Goal: Task Accomplishment & Management: Use online tool/utility

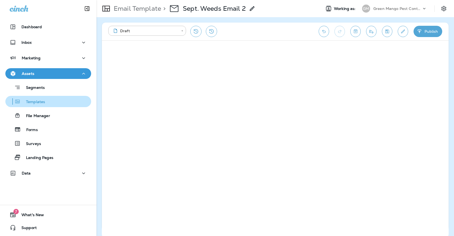
click at [35, 102] on p "Templates" at bounding box center [33, 101] width 24 height 5
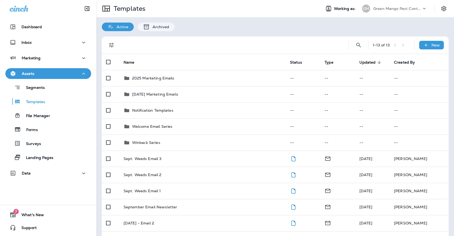
scroll to position [13, 0]
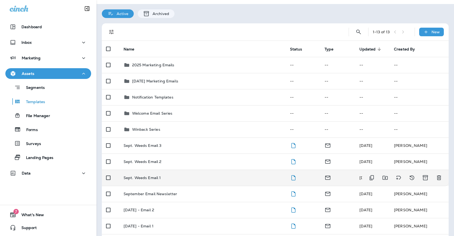
click at [173, 169] on td "Sept. Weeds Email 1" at bounding box center [202, 177] width 166 height 16
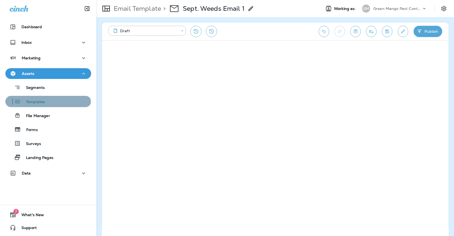
click at [30, 106] on button "Templates" at bounding box center [48, 101] width 86 height 11
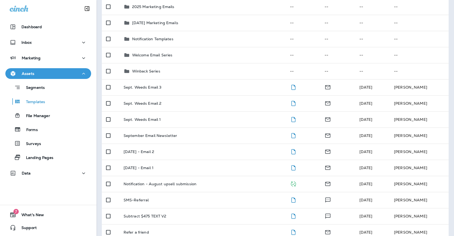
scroll to position [74, 0]
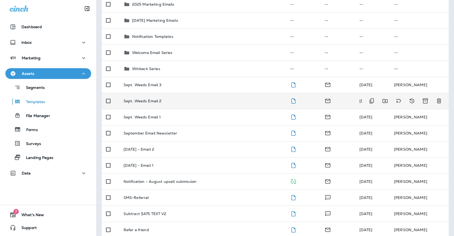
click at [157, 100] on td "Sept. Weeds Email 2" at bounding box center [202, 101] width 166 height 16
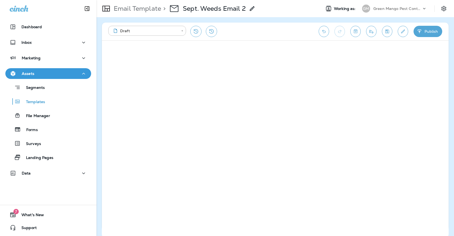
click at [427, 1] on div "Email Template > Sept. Weeds Email 2 Working as: [PERSON_NAME] Mango Pest Contr…" at bounding box center [274, 8] width 357 height 17
click at [387, 31] on icon "Save" at bounding box center [387, 31] width 6 height 5
click at [385, 29] on icon "Save" at bounding box center [387, 31] width 6 height 5
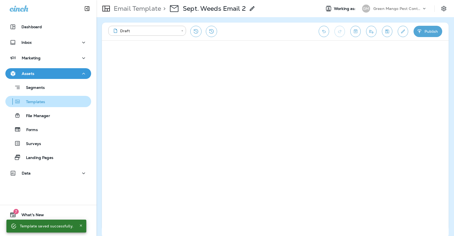
click at [79, 103] on div "Templates" at bounding box center [48, 101] width 81 height 8
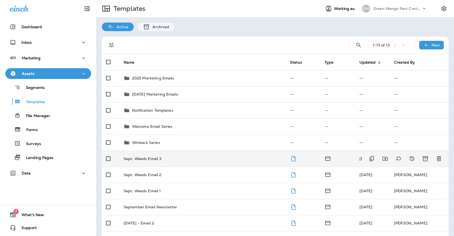
click at [178, 156] on div "Sept. Weeds Email 3" at bounding box center [203, 158] width 158 height 4
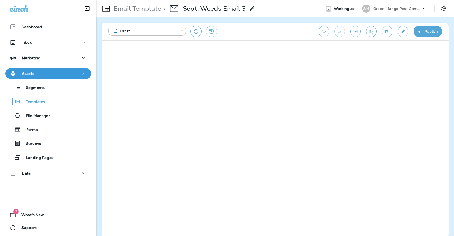
click at [383, 31] on button "Save" at bounding box center [387, 31] width 10 height 11
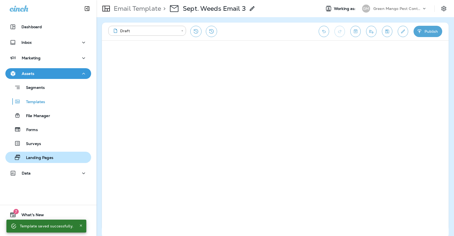
click at [43, 159] on p "Landing Pages" at bounding box center [37, 157] width 33 height 5
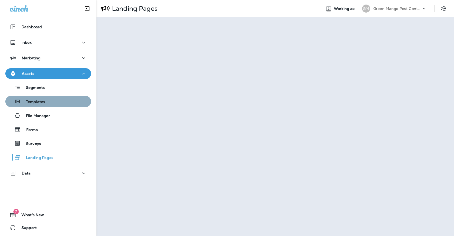
click at [65, 103] on div "Templates" at bounding box center [48, 101] width 81 height 8
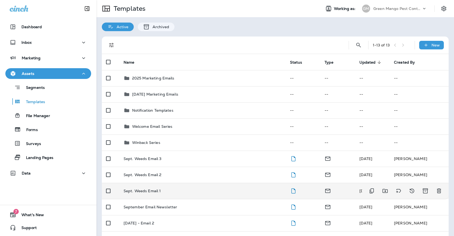
click at [173, 182] on td "Sept. Weeds Email 1" at bounding box center [202, 190] width 166 height 16
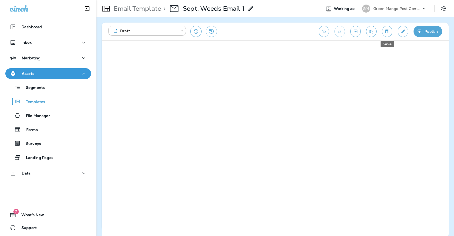
click at [383, 32] on button "Save" at bounding box center [387, 31] width 10 height 11
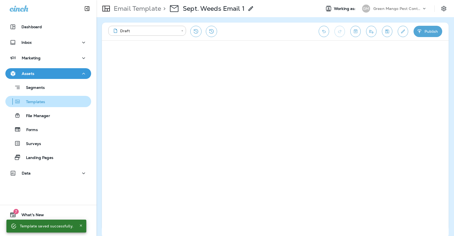
click at [57, 101] on div "Templates" at bounding box center [48, 101] width 81 height 8
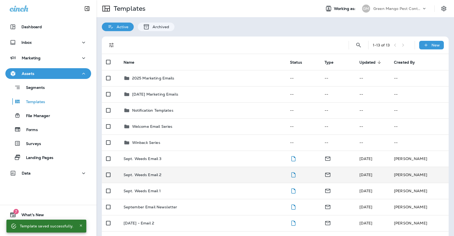
click at [216, 172] on div "Sept. Weeds Email 2" at bounding box center [203, 174] width 158 height 4
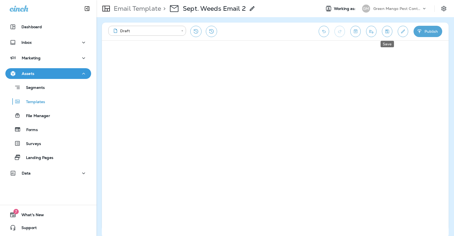
click at [388, 29] on icon "Save" at bounding box center [387, 31] width 4 height 4
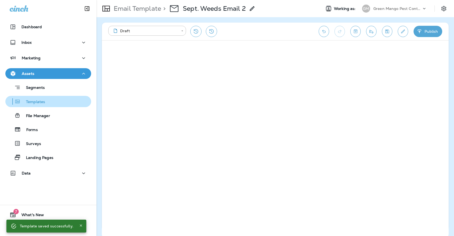
click at [50, 106] on button "Templates" at bounding box center [48, 101] width 86 height 11
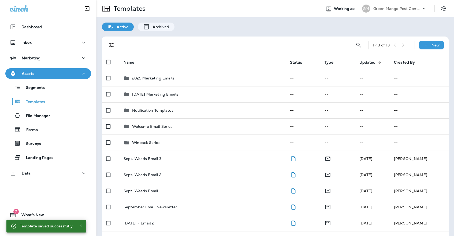
scroll to position [3, 0]
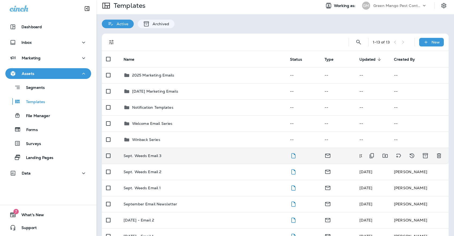
click at [165, 147] on td "Sept. Weeds Email 3" at bounding box center [202, 155] width 166 height 16
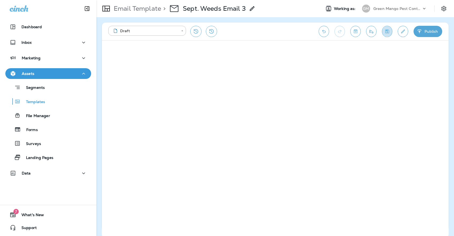
click at [385, 29] on icon "Save" at bounding box center [387, 31] width 6 height 5
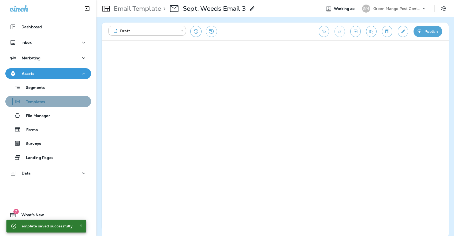
click at [56, 99] on div "Templates" at bounding box center [48, 101] width 81 height 8
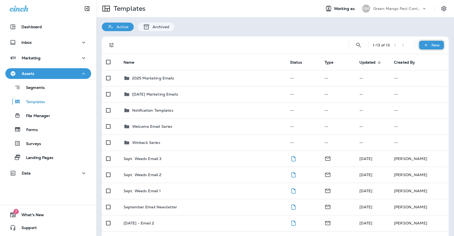
click at [424, 44] on icon at bounding box center [426, 44] width 6 height 5
click at [430, 71] on li "New Folder" at bounding box center [427, 71] width 45 height 13
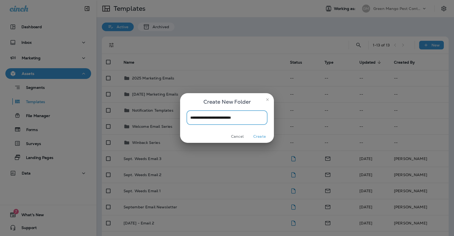
type input "**********"
click at [257, 135] on button "Create" at bounding box center [259, 136] width 20 height 8
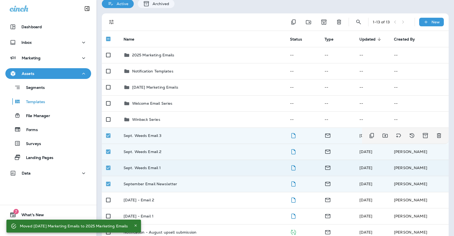
scroll to position [23, 0]
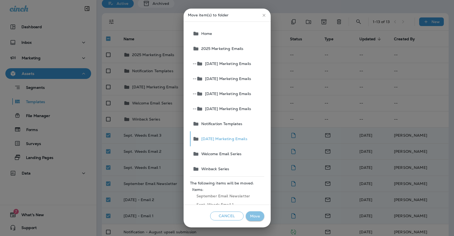
click at [259, 214] on button "Move" at bounding box center [255, 216] width 18 height 10
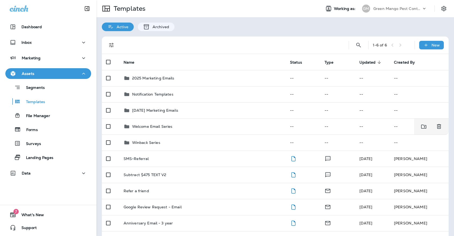
scroll to position [0, 0]
click at [423, 48] on div "New" at bounding box center [431, 45] width 25 height 9
click at [420, 57] on li "New Template" at bounding box center [427, 59] width 45 height 13
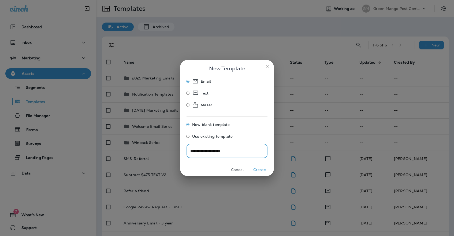
type input "**********"
click at [262, 168] on button "Create" at bounding box center [259, 169] width 20 height 8
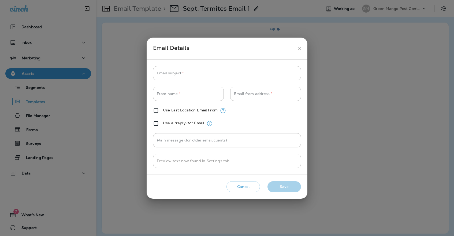
type input "**********"
click at [298, 51] on icon "close" at bounding box center [300, 49] width 6 height 6
